Goal: Check status: Check status

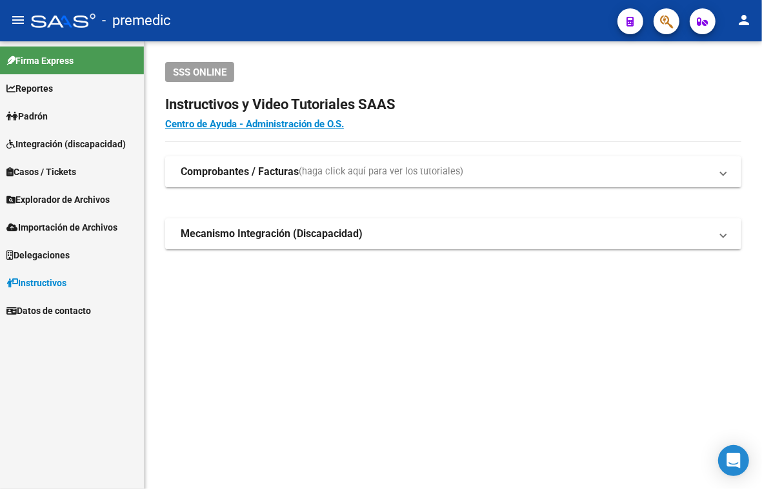
click at [34, 113] on span "Padrón" at bounding box center [26, 116] width 41 height 14
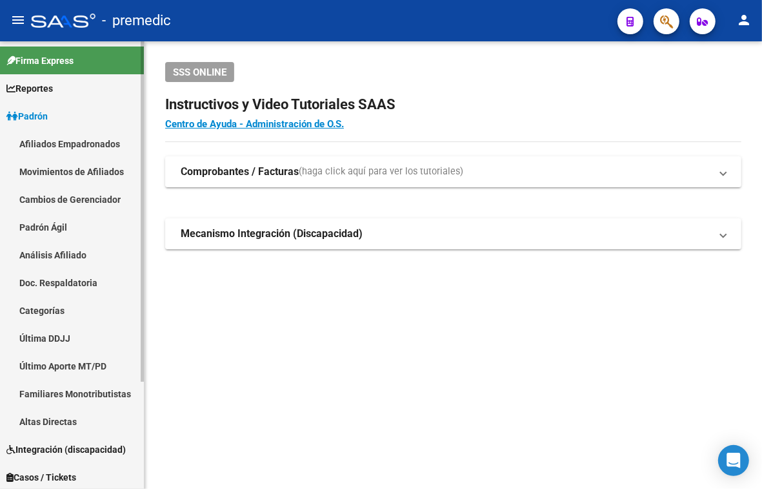
click at [60, 247] on link "Análisis Afiliado" at bounding box center [72, 255] width 144 height 28
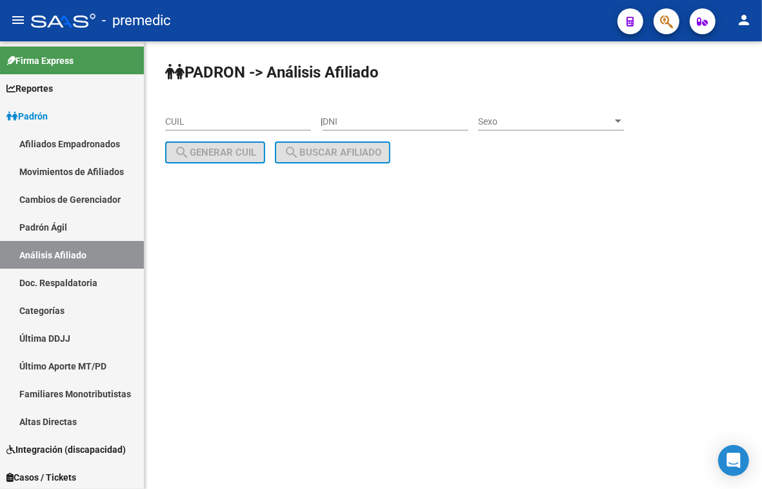
click at [208, 106] on div "CUIL" at bounding box center [238, 118] width 146 height 26
click at [205, 127] on div "CUIL" at bounding box center [238, 118] width 146 height 26
paste input "20-40916348-4"
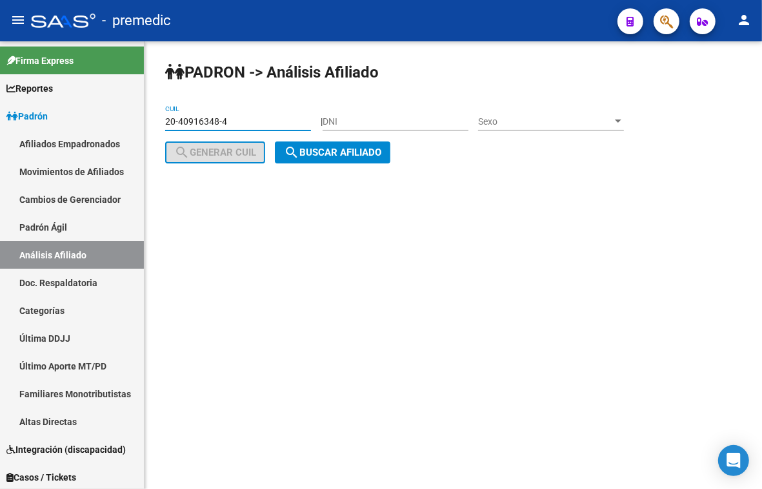
type input "20-40916348-4"
click at [342, 150] on span "search Buscar afiliado" at bounding box center [332, 152] width 97 height 12
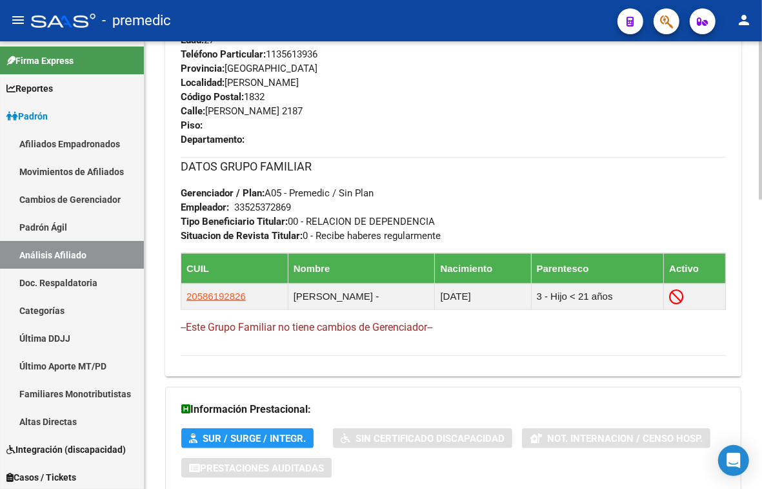
scroll to position [726, 0]
